Goal: Task Accomplishment & Management: Manage account settings

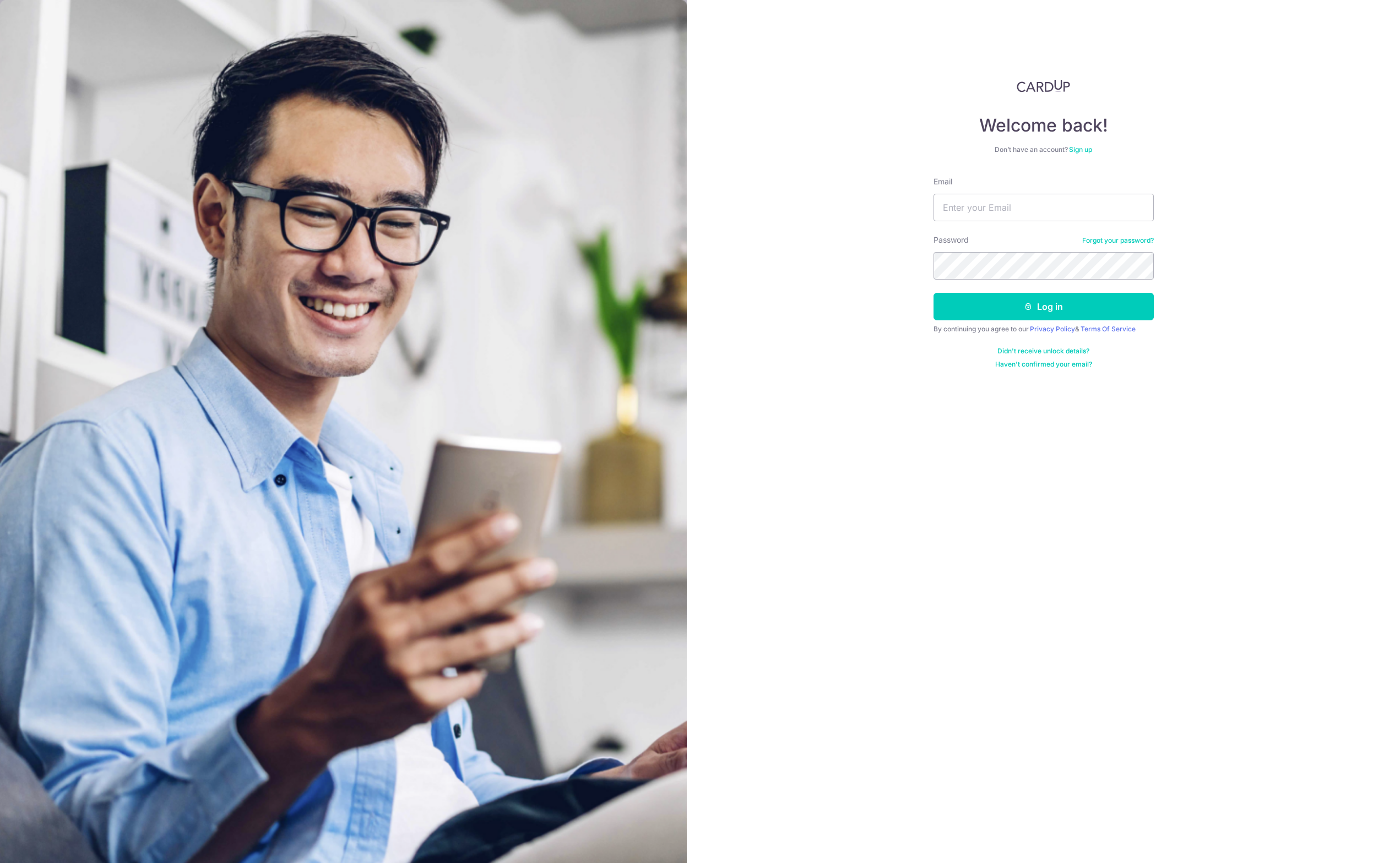
click at [1003, 207] on input "Email" at bounding box center [1043, 207] width 220 height 28
click at [0, 862] on nordpass-portal at bounding box center [0, 863] width 0 height 0
type input "[EMAIL_ADDRESS][DOMAIN_NAME]"
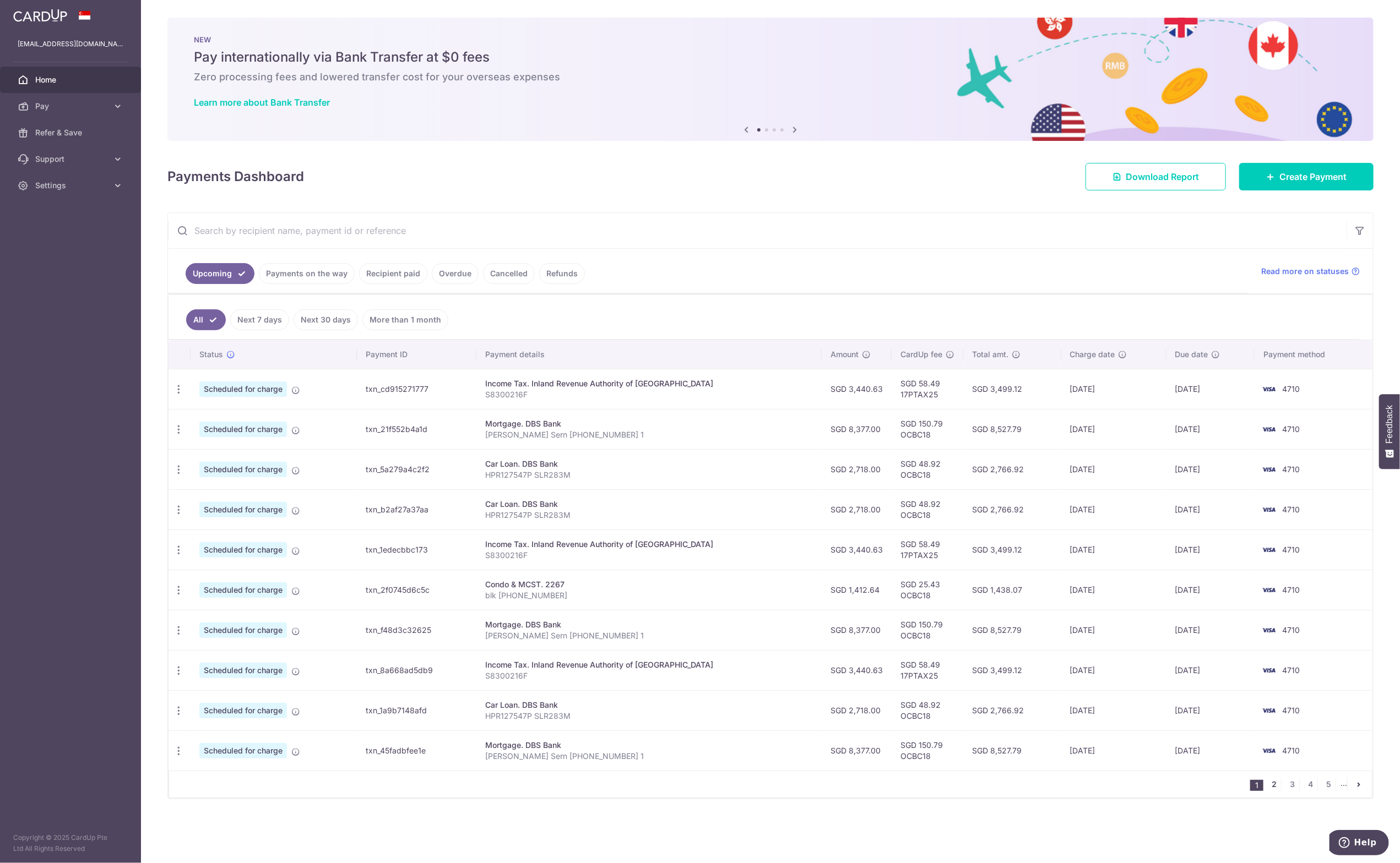
click at [1280, 784] on link "2" at bounding box center [1274, 784] width 13 height 13
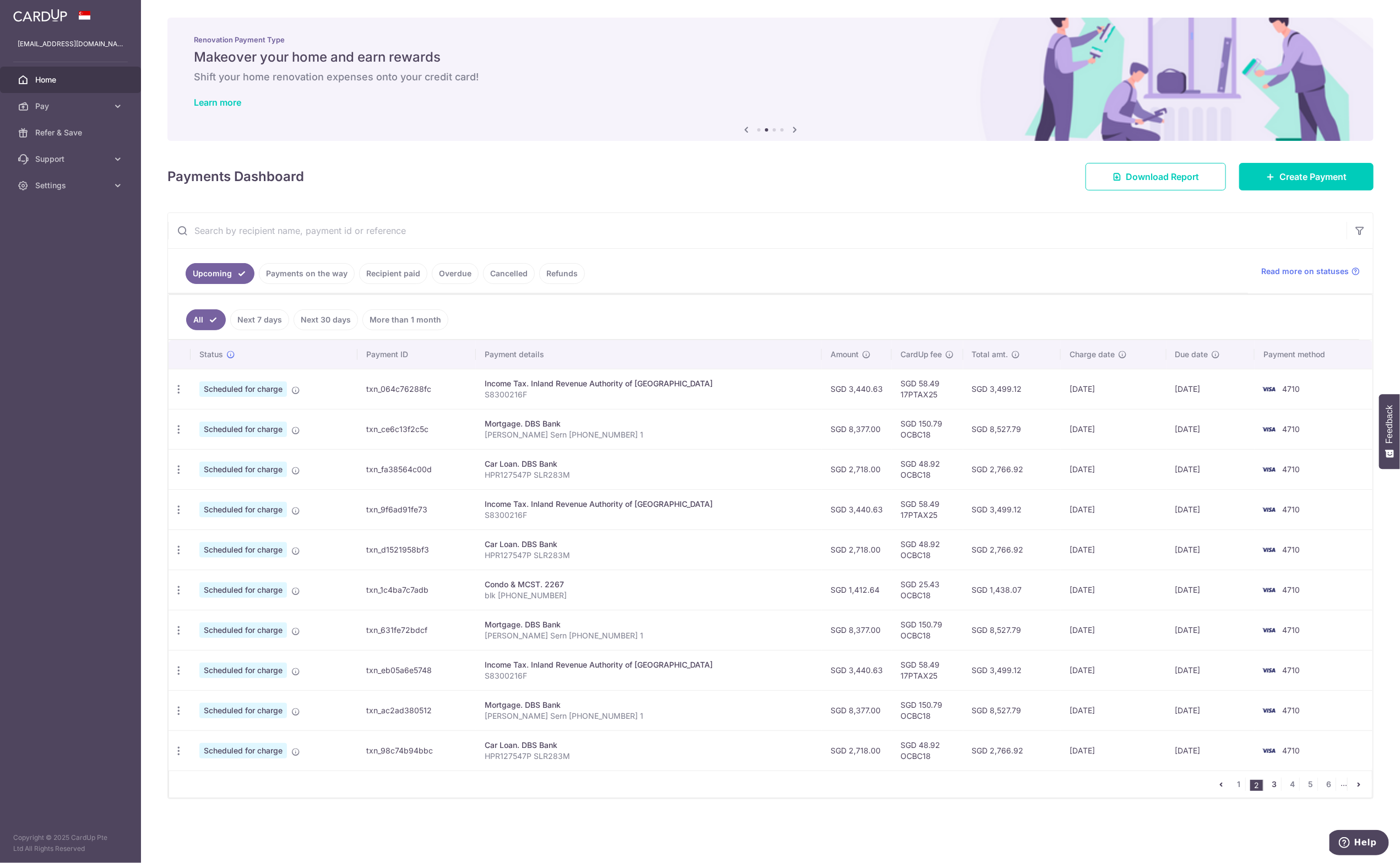
click at [1273, 782] on link "3" at bounding box center [1274, 784] width 13 height 13
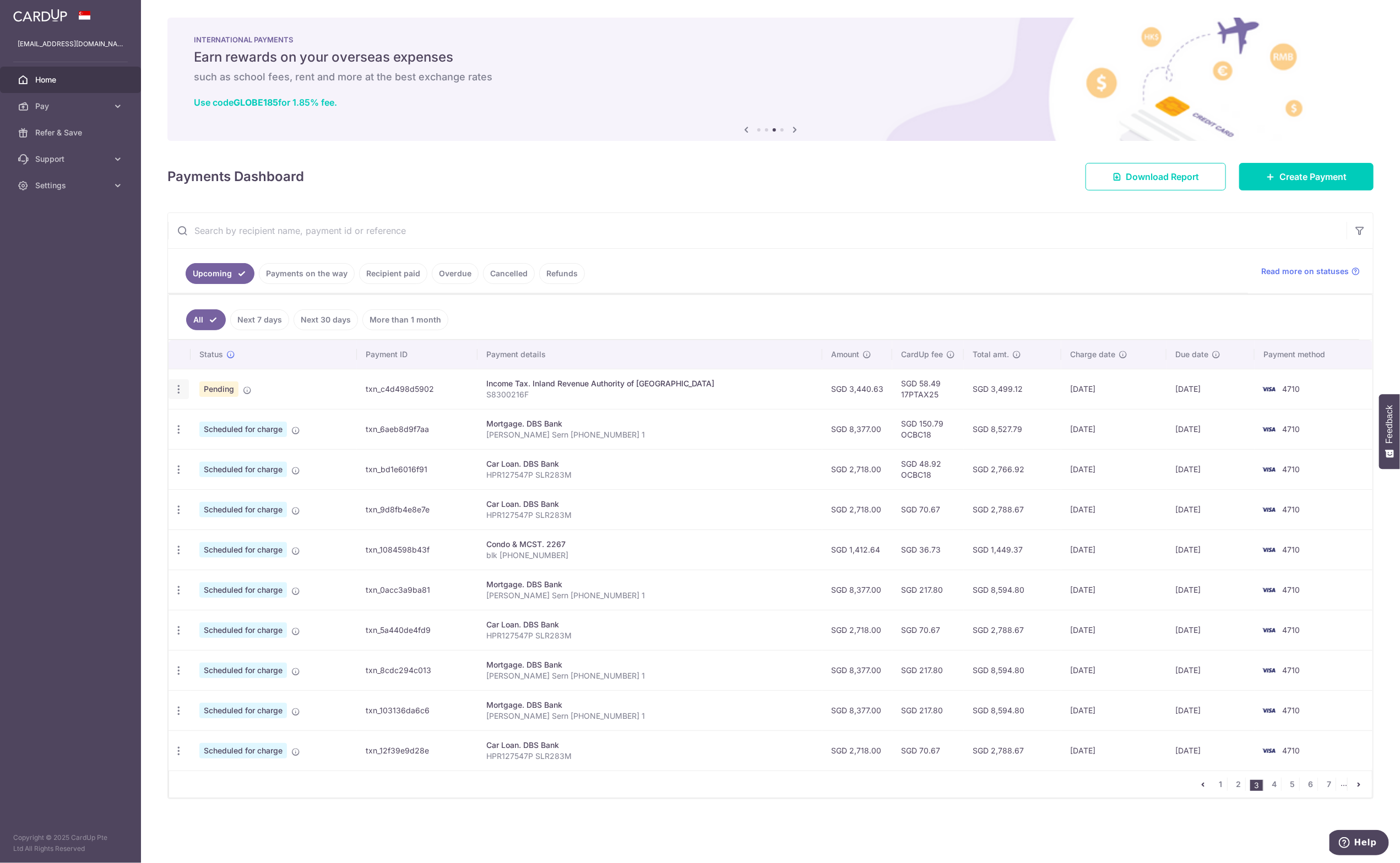
click at [183, 388] on icon "button" at bounding box center [178, 389] width 12 height 12
click at [225, 445] on span "Cancel payment" at bounding box center [237, 446] width 74 height 13
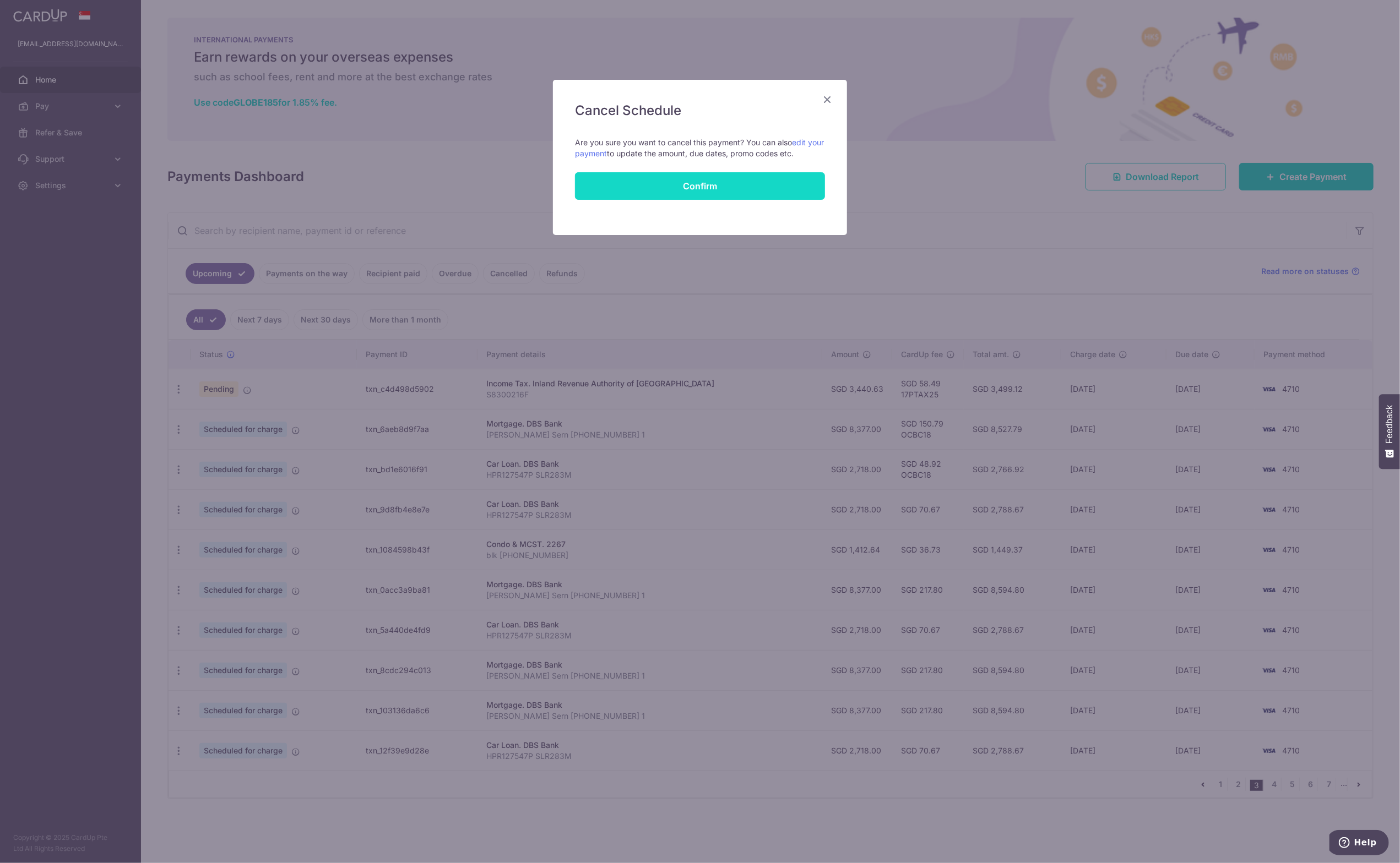
click at [694, 185] on button "Confirm" at bounding box center [700, 186] width 250 height 28
